Goal: Task Accomplishment & Management: Complete application form

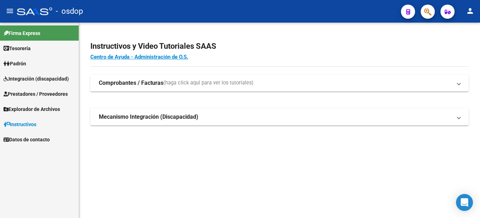
click at [47, 92] on span "Prestadores / Proveedores" at bounding box center [36, 94] width 64 height 8
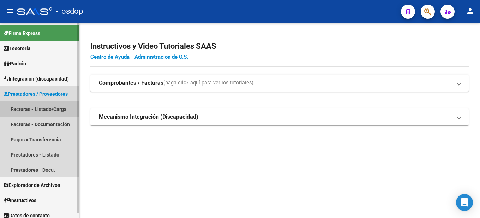
click at [50, 108] on link "Facturas - Listado/Carga" at bounding box center [39, 108] width 79 height 15
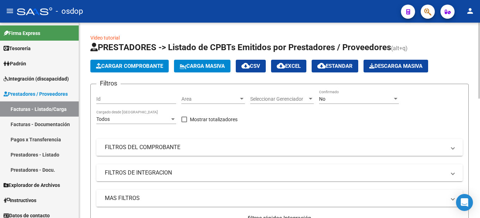
click at [138, 65] on span "Cargar Comprobante" at bounding box center [129, 66] width 67 height 6
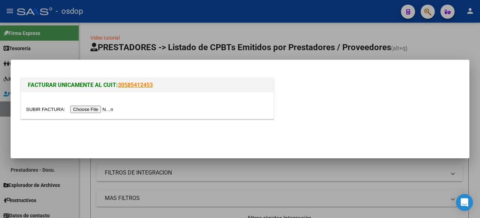
click at [105, 108] on input "file" at bounding box center [70, 109] width 89 height 7
click at [95, 109] on input "file" at bounding box center [70, 109] width 89 height 7
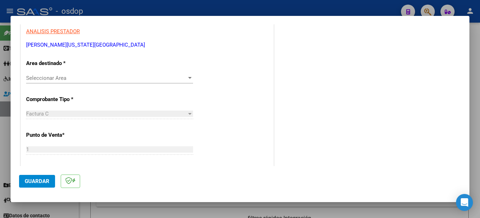
scroll to position [61, 0]
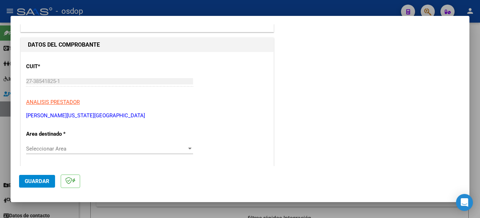
click at [188, 147] on div at bounding box center [190, 149] width 6 height 6
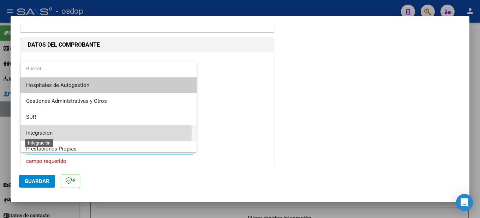
click at [46, 133] on span "Integración" at bounding box center [39, 133] width 26 height 6
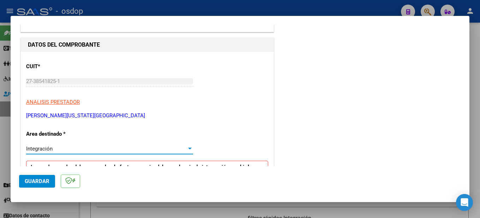
scroll to position [167, 0]
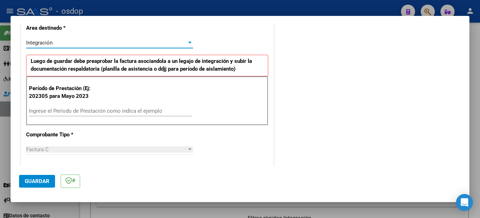
click at [56, 108] on input "Ingrese el Período de Prestación como indica el ejemplo" at bounding box center [110, 111] width 163 height 6
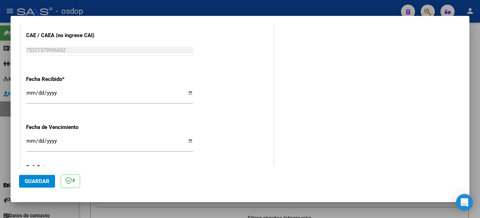
scroll to position [520, 0]
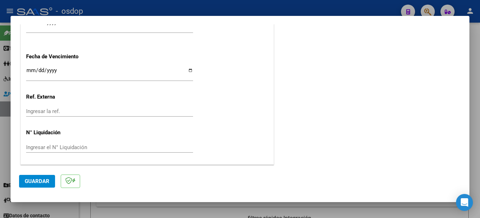
type input "202506"
click at [40, 182] on span "Guardar" at bounding box center [37, 181] width 25 height 6
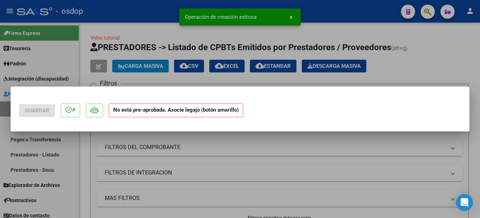
scroll to position [0, 0]
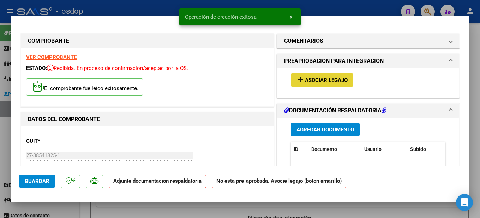
click at [326, 79] on span "Asociar Legajo" at bounding box center [326, 80] width 43 height 6
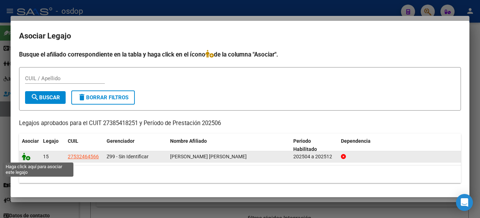
click at [30, 159] on icon at bounding box center [26, 157] width 8 height 8
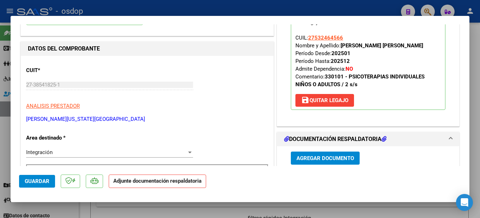
scroll to position [141, 0]
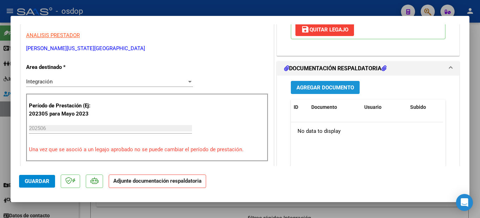
click at [328, 88] on span "Agregar Documento" at bounding box center [326, 87] width 58 height 6
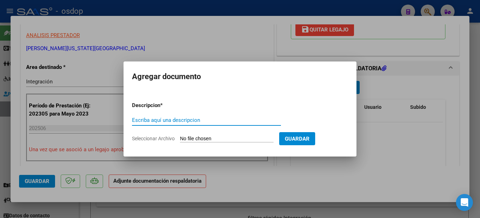
click at [178, 120] on input "Escriba aquí una descripcion" at bounding box center [206, 120] width 149 height 6
type input "planilla de asistencia mes [PERSON_NAME][DATE], Psicologia [PERSON_NAME]"
click at [220, 137] on input "Seleccionar Archivo" at bounding box center [227, 139] width 94 height 7
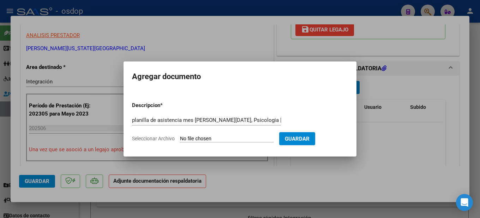
click at [230, 137] on input "Seleccionar Archivo" at bounding box center [227, 139] width 94 height 7
type input "C:\fakepath\Planilla de asistencia mes [PERSON_NAME] [PERSON_NAME].jpg"
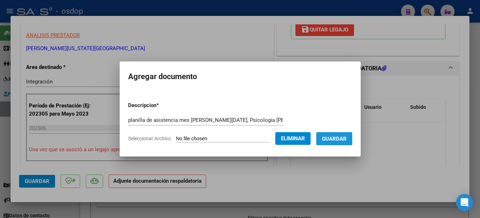
click at [343, 137] on span "Guardar" at bounding box center [334, 139] width 25 height 6
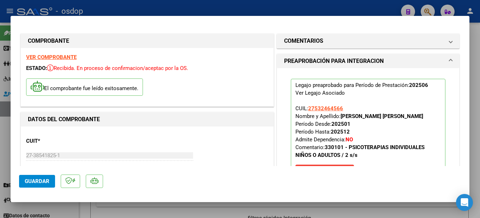
click at [46, 55] on strong "VER COMPROBANTE" at bounding box center [51, 57] width 51 height 6
click at [479, 29] on div at bounding box center [240, 109] width 480 height 218
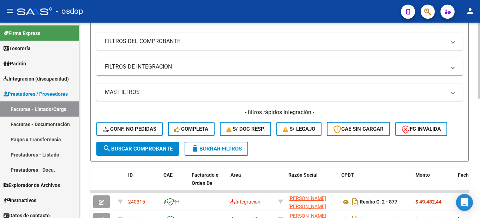
scroll to position [306, 0]
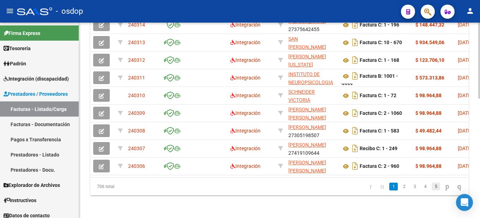
click at [432, 187] on link "5" at bounding box center [436, 187] width 8 height 8
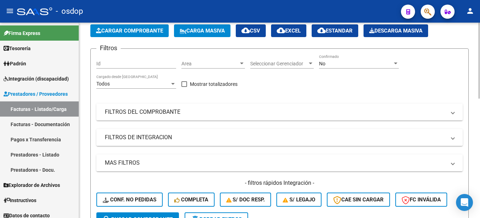
scroll to position [247, 0]
